Goal: Information Seeking & Learning: Learn about a topic

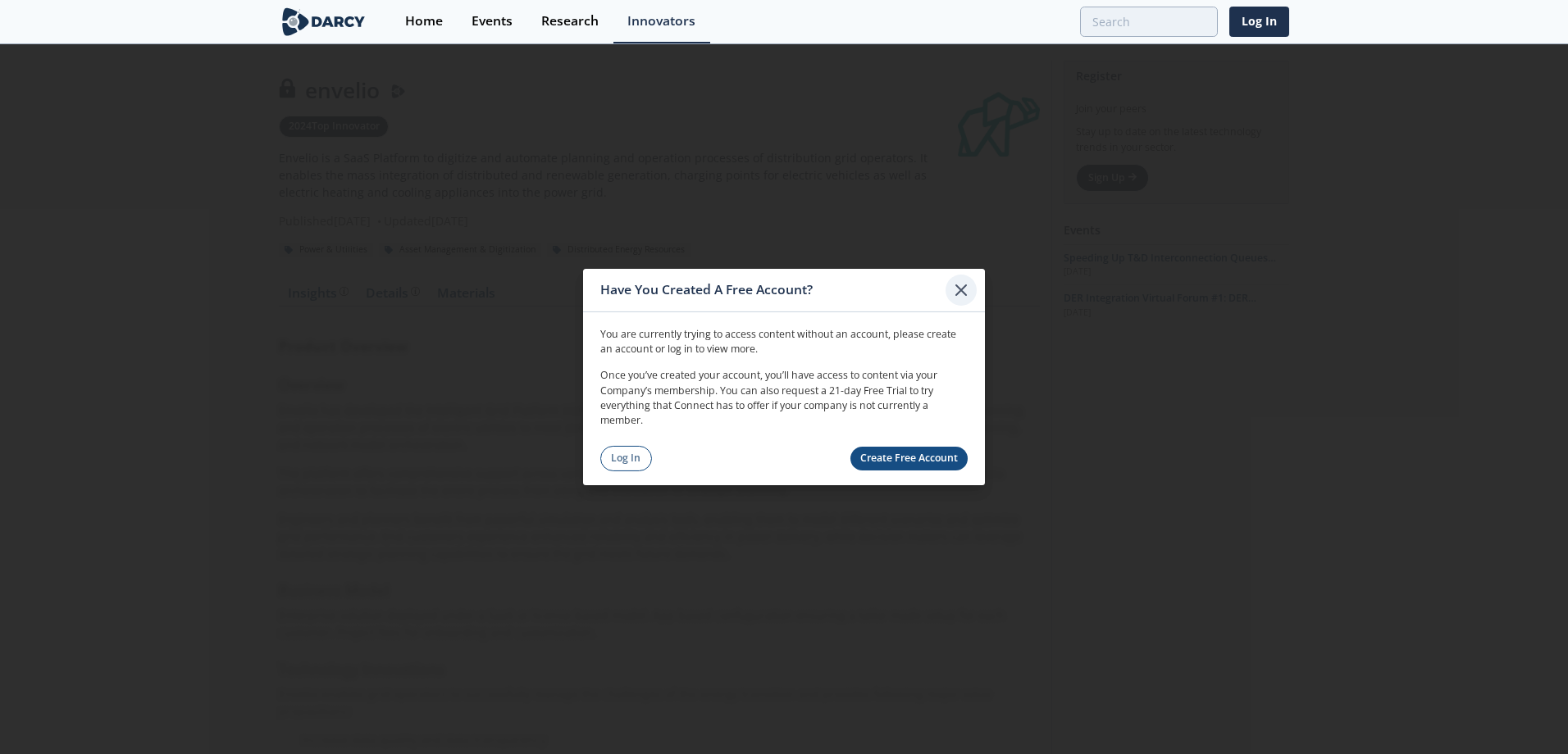
click at [960, 289] on icon at bounding box center [961, 289] width 10 height 10
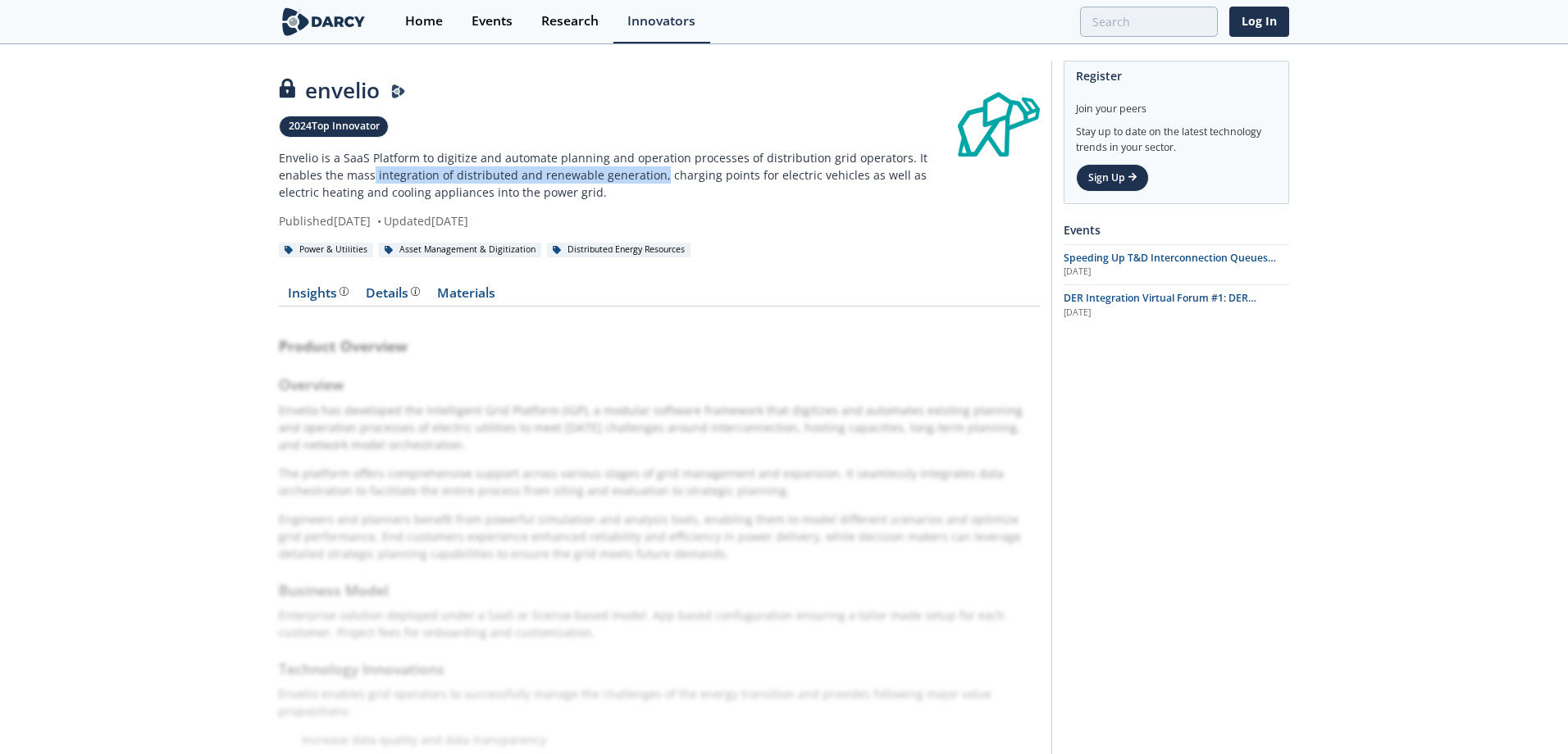
drag, startPoint x: 326, startPoint y: 174, endPoint x: 611, endPoint y: 181, distance: 285.1
click at [611, 181] on p "Envelio is a SaaS Platform to digitize and automate planning and operation proc…" at bounding box center [618, 175] width 679 height 52
drag, startPoint x: 611, startPoint y: 181, endPoint x: 715, endPoint y: 182, distance: 104.0
click at [715, 182] on p "Envelio is a SaaS Platform to digitize and automate planning and operation proc…" at bounding box center [618, 175] width 679 height 52
drag, startPoint x: 351, startPoint y: 188, endPoint x: 435, endPoint y: 193, distance: 84.1
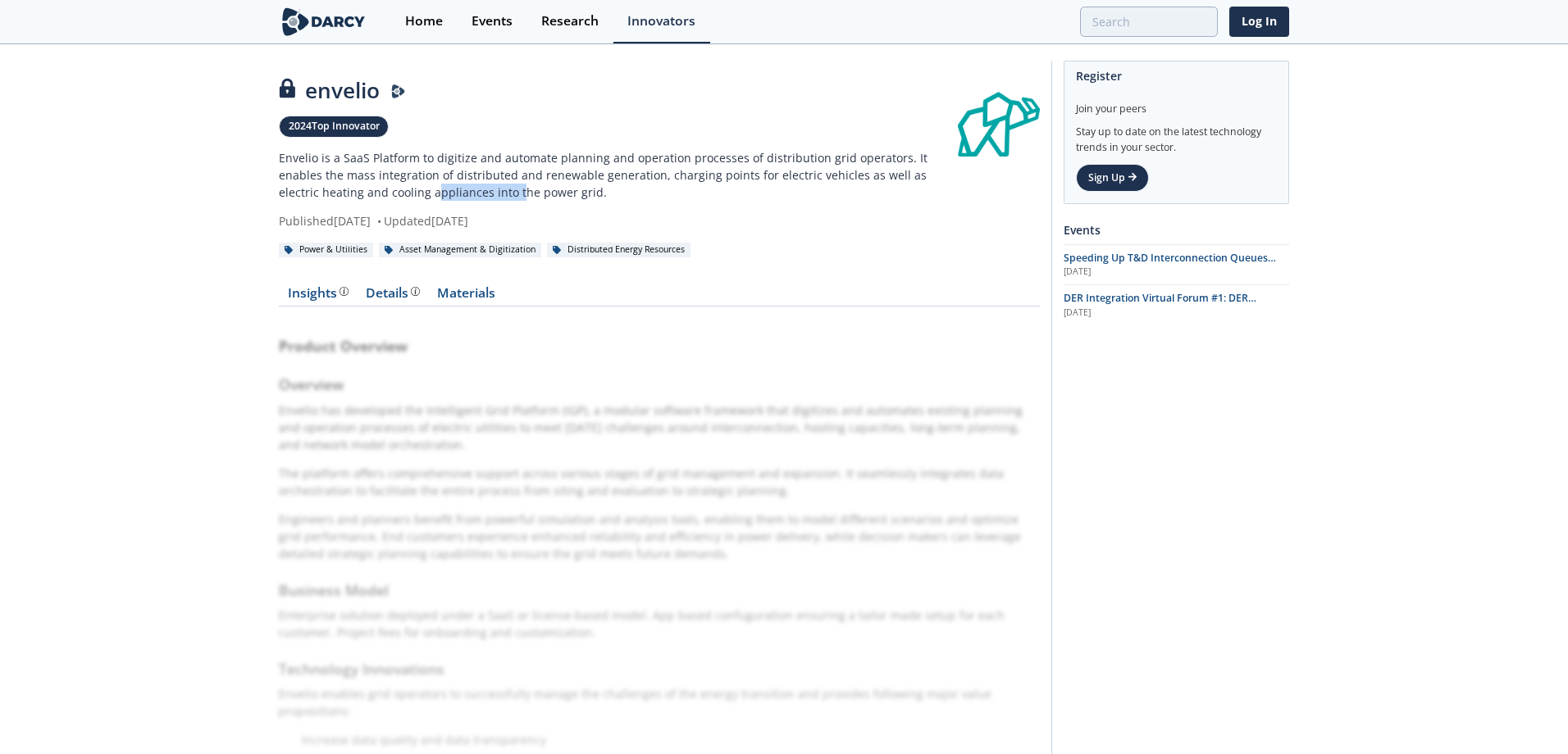
click at [435, 193] on p "Envelio is a SaaS Platform to digitize and automate planning and operation proc…" at bounding box center [618, 175] width 679 height 52
drag, startPoint x: 435, startPoint y: 193, endPoint x: 559, endPoint y: 194, distance: 124.0
click at [559, 194] on p "Envelio is a SaaS Platform to digitize and automate planning and operation proc…" at bounding box center [618, 175] width 679 height 52
